Goal: Transaction & Acquisition: Purchase product/service

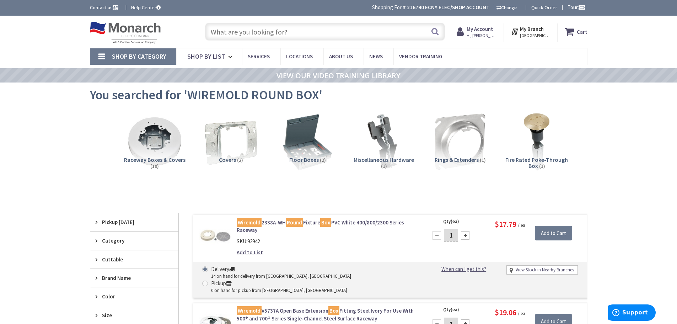
click at [269, 30] on input "text" at bounding box center [325, 32] width 240 height 18
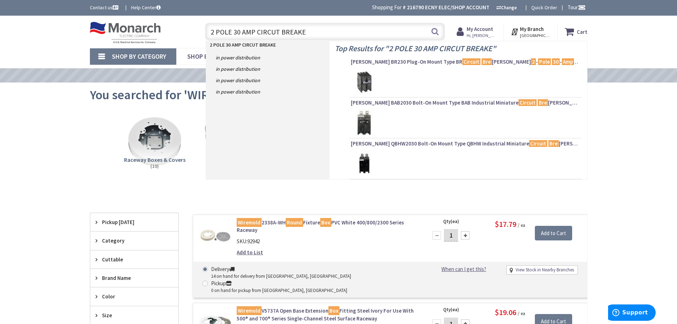
type input "2 POLE 30 AMP CIRCUT BREAKER"
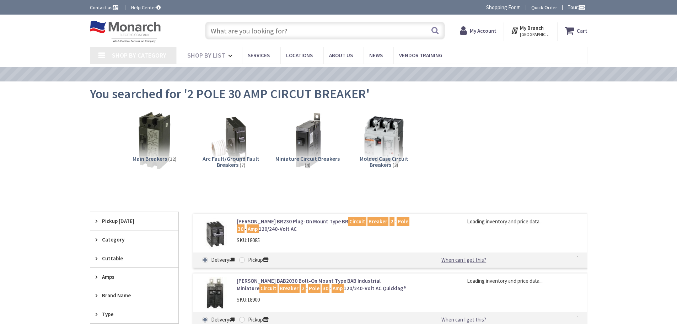
type input "[GEOGRAPHIC_DATA], [GEOGRAPHIC_DATA]"
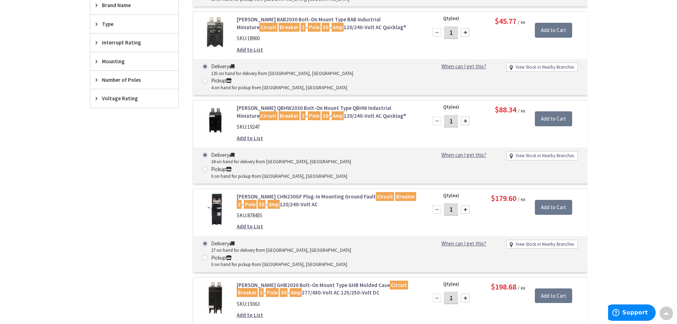
scroll to position [356, 0]
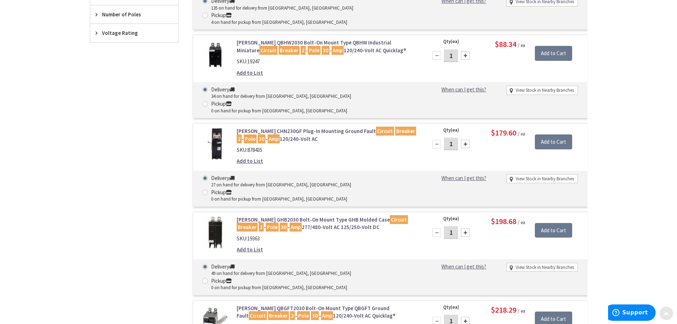
click at [668, 307] on div at bounding box center [666, 313] width 14 height 14
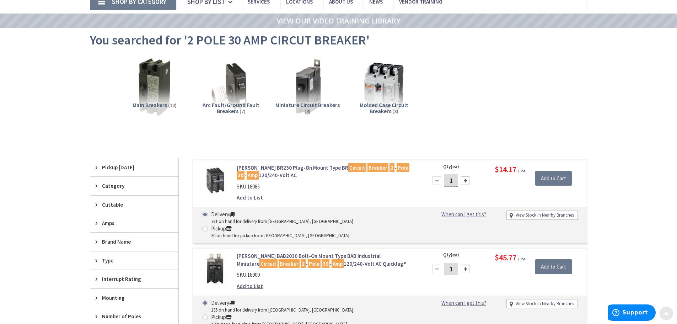
scroll to position [0, 0]
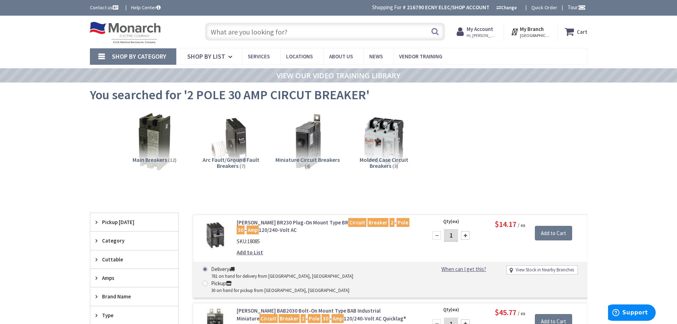
click at [237, 29] on input "text" at bounding box center [325, 32] width 240 height 18
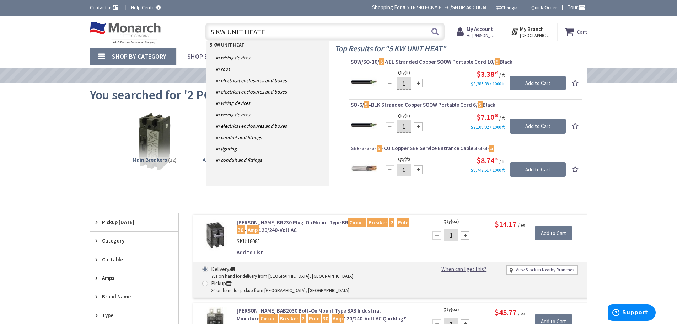
type input "5 KW UNIT HEATER"
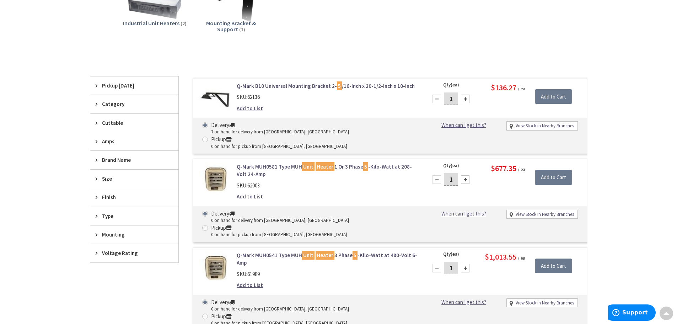
scroll to position [108, 0]
